Goal: Task Accomplishment & Management: Manage account settings

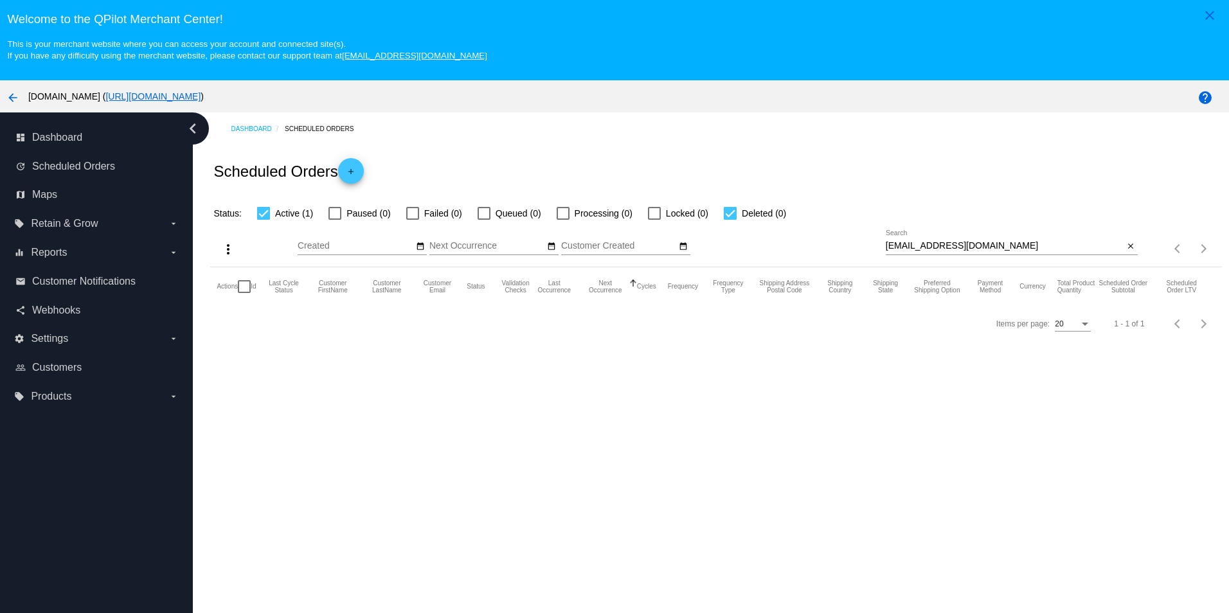
click at [996, 247] on input "[EMAIL_ADDRESS][DOMAIN_NAME]" at bounding box center [1005, 246] width 238 height 10
paste input "[EMAIL_ADDRESS]"
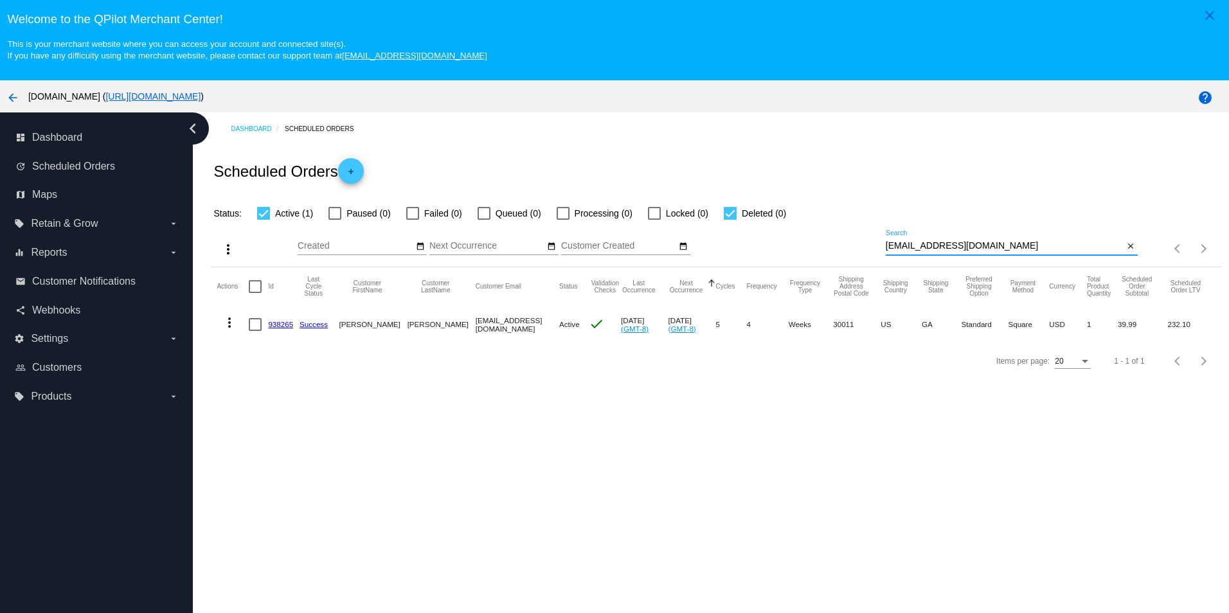
type input "[EMAIL_ADDRESS][DOMAIN_NAME]"
click at [224, 328] on mat-icon "more_vert" at bounding box center [229, 322] width 15 height 15
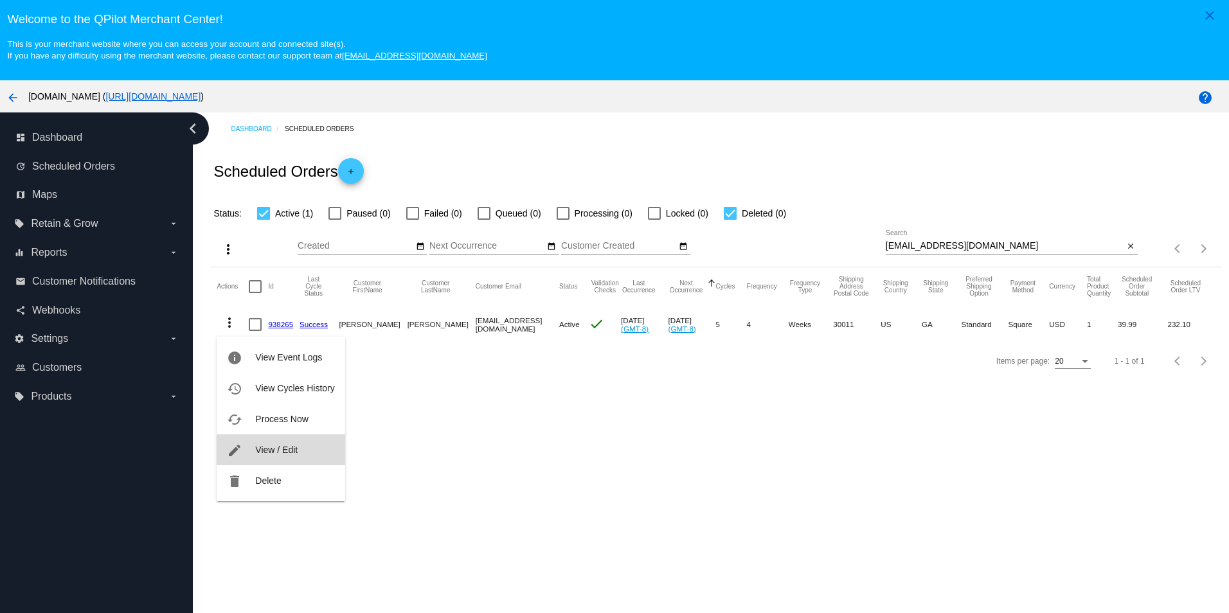
click at [289, 451] on span "View / Edit" at bounding box center [276, 450] width 42 height 10
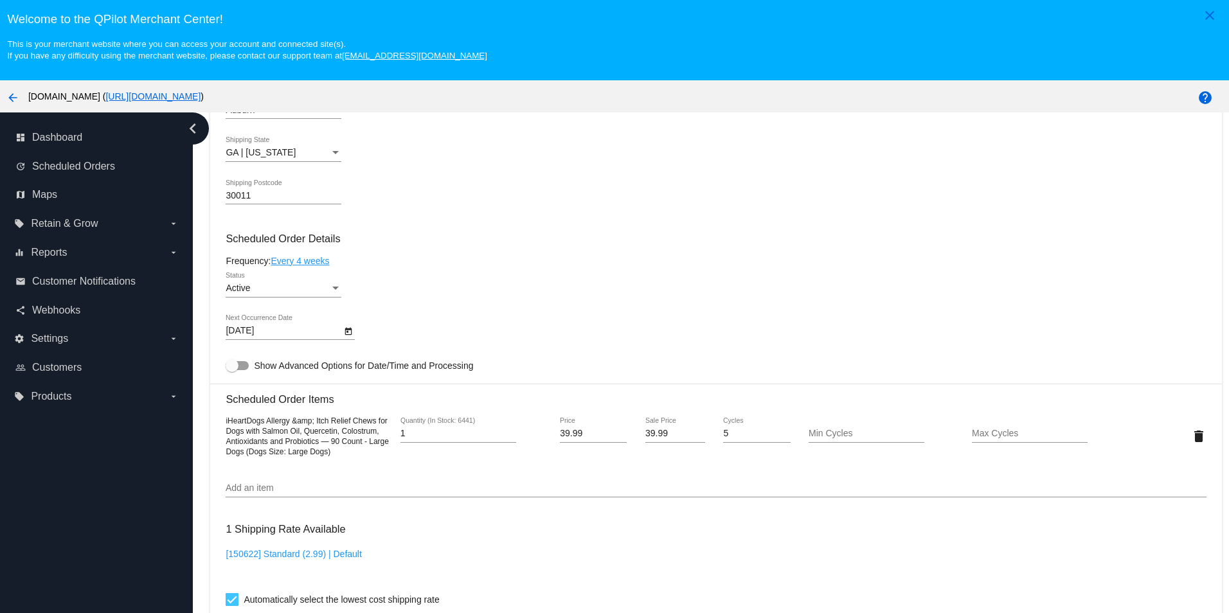
scroll to position [546, 0]
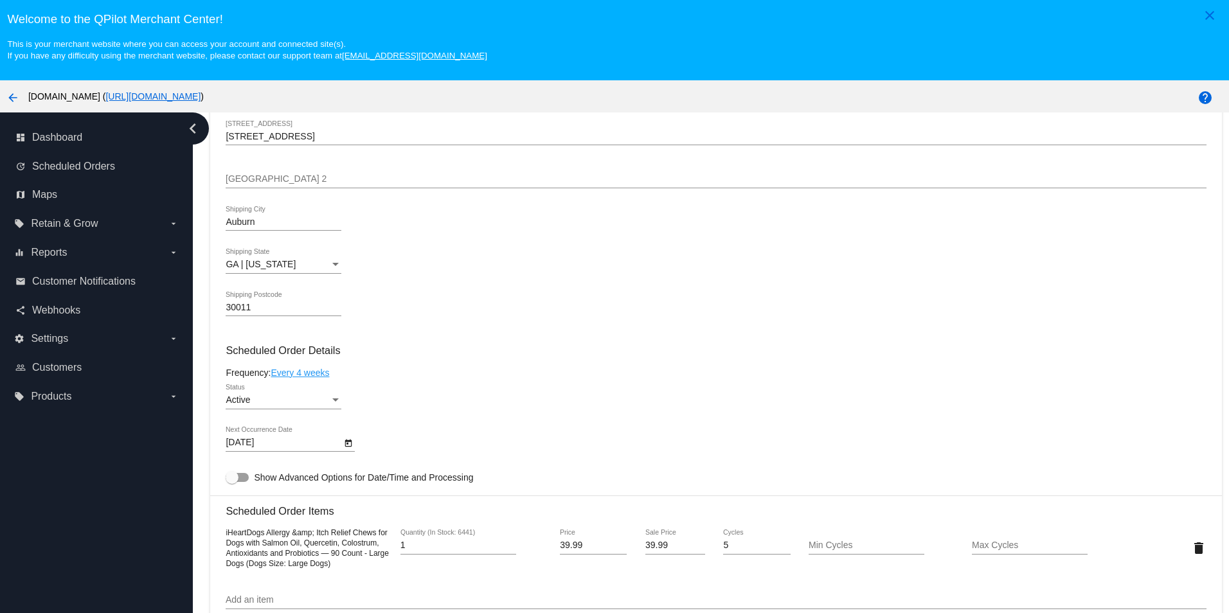
click at [347, 447] on icon "Open calendar" at bounding box center [348, 443] width 7 height 8
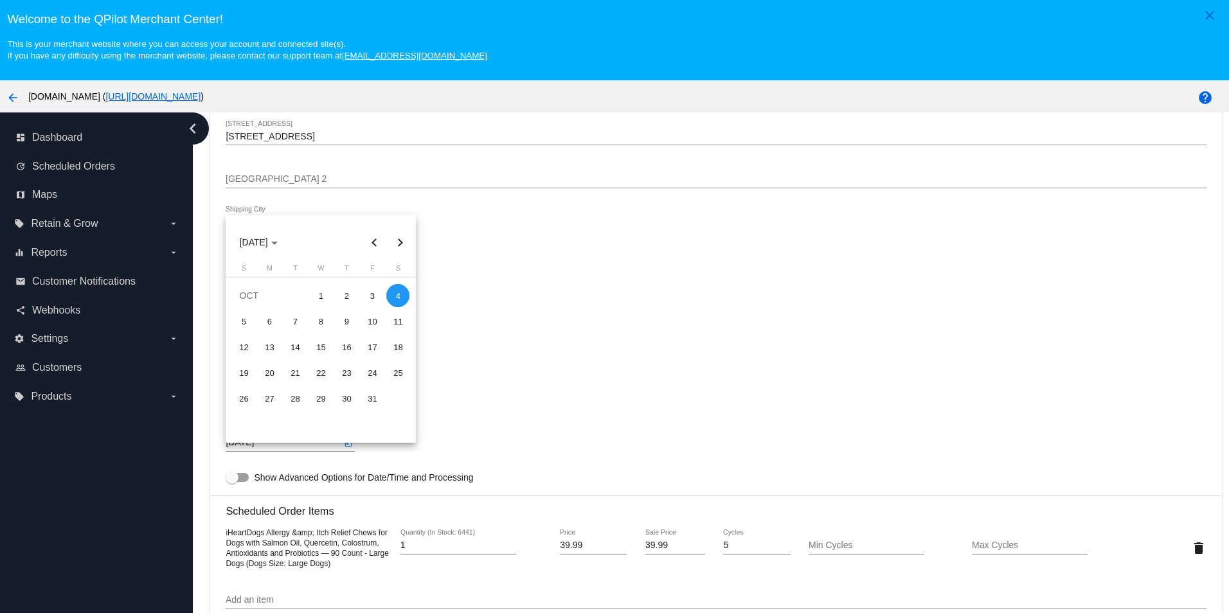
click at [402, 244] on button "Next month" at bounding box center [400, 242] width 26 height 26
click at [297, 325] on div "4" at bounding box center [294, 321] width 23 height 23
type input "[DATE]"
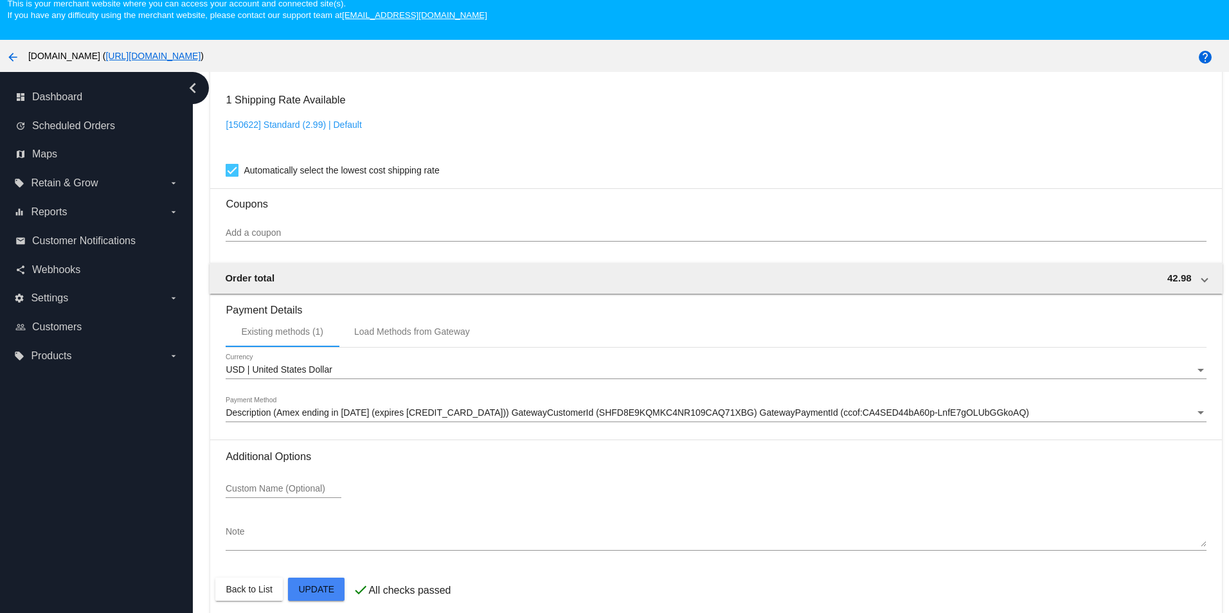
scroll to position [82, 0]
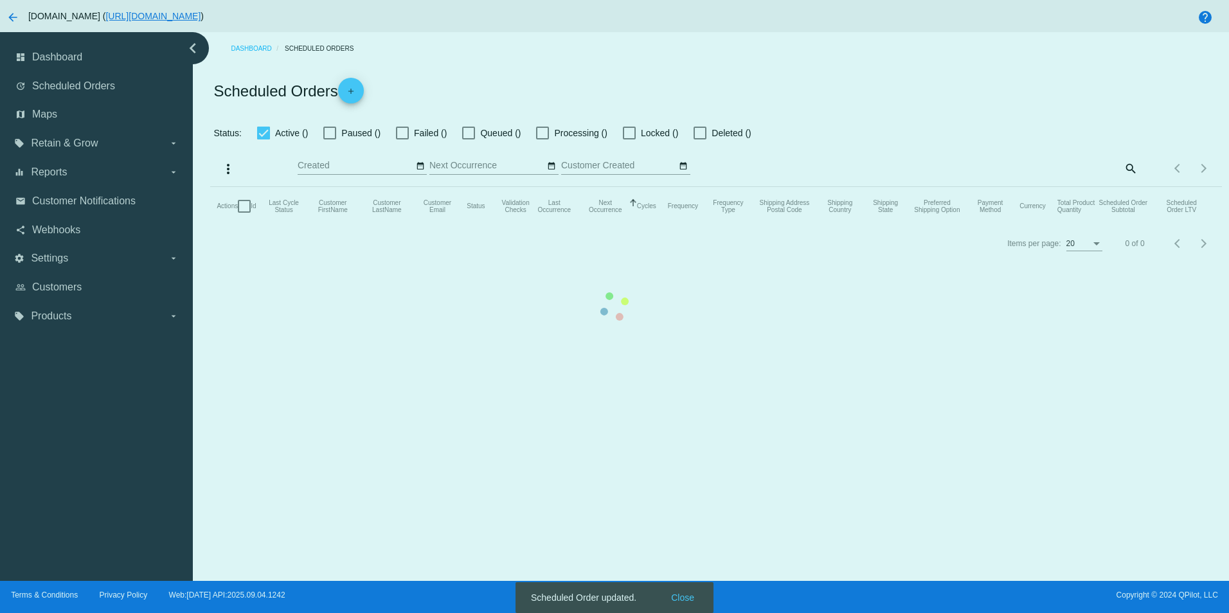
checkbox input "true"
